Goal: Find specific page/section: Find specific page/section

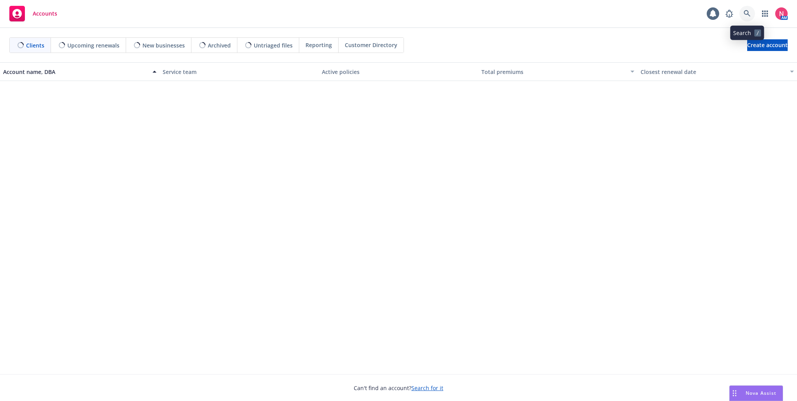
click at [747, 16] on icon at bounding box center [747, 13] width 7 height 7
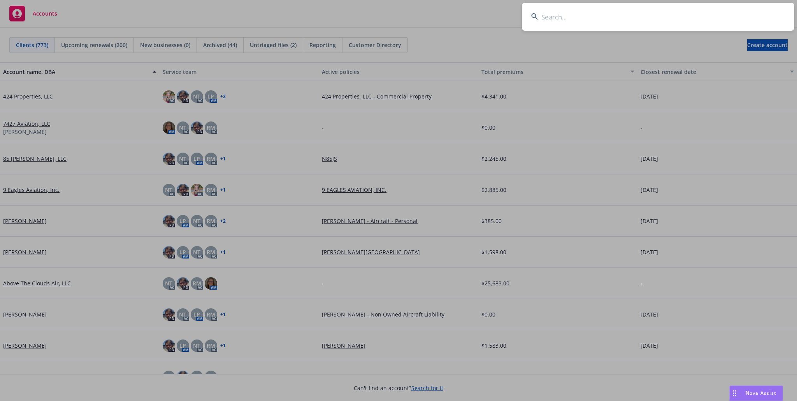
click at [651, 20] on input at bounding box center [658, 17] width 272 height 28
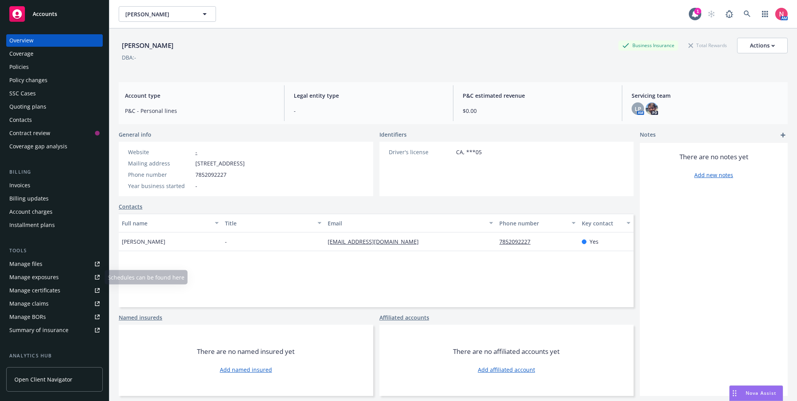
click at [74, 259] on link "Manage files" at bounding box center [54, 264] width 97 height 12
